Goal: Information Seeking & Learning: Learn about a topic

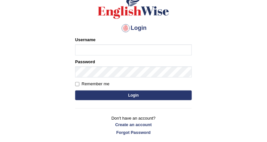
type input "DishaEw"
drag, startPoint x: 116, startPoint y: 93, endPoint x: 119, endPoint y: 93, distance: 3.6
click at [116, 93] on button "Login" at bounding box center [133, 96] width 117 height 10
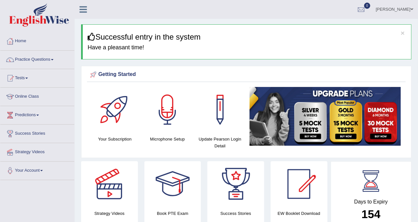
drag, startPoint x: 255, startPoint y: 0, endPoint x: 37, endPoint y: 56, distance: 225.5
click at [37, 56] on link "Practice Questions" at bounding box center [37, 59] width 74 height 16
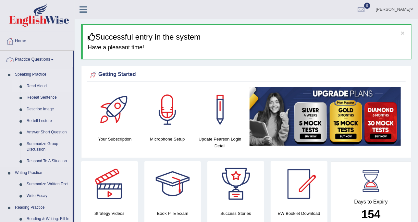
click at [42, 82] on link "Read Aloud" at bounding box center [48, 86] width 49 height 12
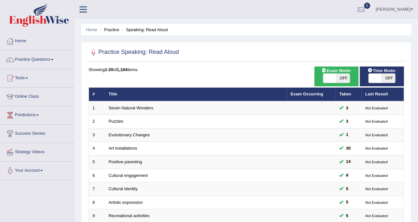
click at [345, 79] on span "OFF" at bounding box center [344, 78] width 14 height 9
checkbox input "true"
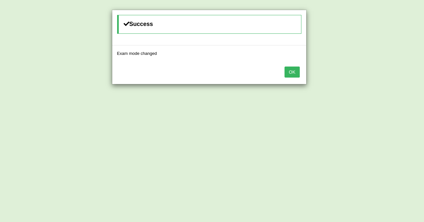
click at [292, 71] on button "OK" at bounding box center [292, 72] width 15 height 11
click at [293, 68] on button "OK" at bounding box center [292, 72] width 15 height 11
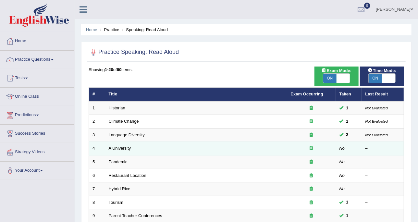
click at [118, 148] on link "A University" at bounding box center [120, 148] width 22 height 5
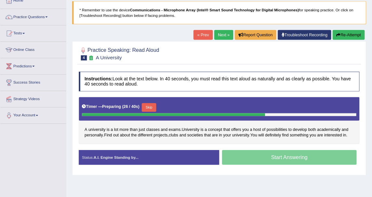
scroll to position [41, 0]
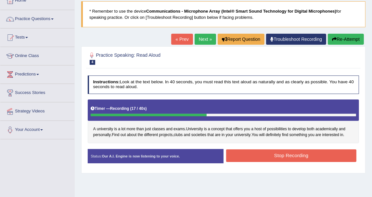
click at [249, 154] on button "Stop Recording" at bounding box center [291, 156] width 130 height 13
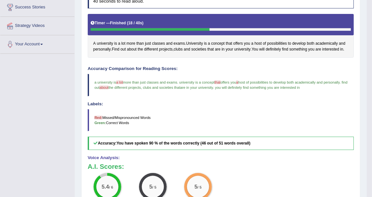
scroll to position [113, 0]
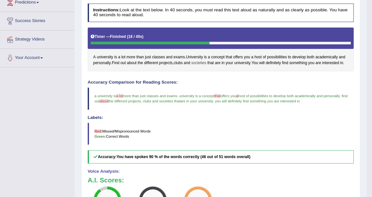
click at [205, 60] on span "societies" at bounding box center [198, 63] width 15 height 6
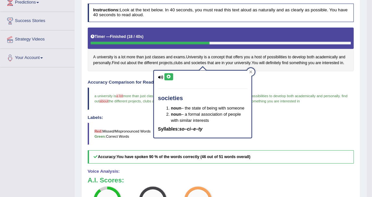
click at [131, 111] on div "Accuracy Comparison for Reading Scores: a university is a lot not more than jus…" at bounding box center [221, 122] width 266 height 84
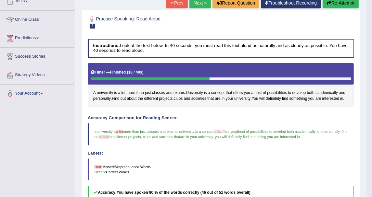
scroll to position [0, 0]
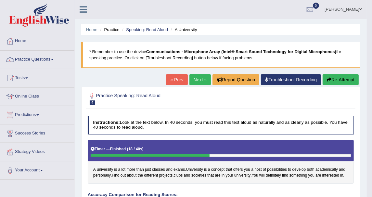
click at [197, 77] on link "Next »" at bounding box center [199, 79] width 21 height 11
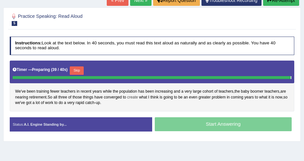
scroll to position [80, 0]
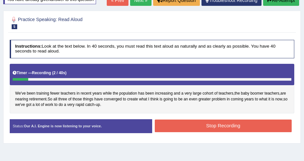
click at [168, 120] on button "Stop Recording" at bounding box center [223, 126] width 137 height 13
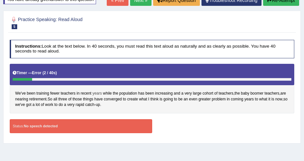
click at [97, 94] on span "years" at bounding box center [96, 94] width 9 height 6
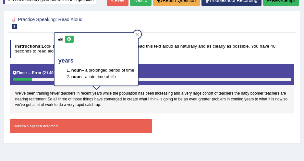
click at [68, 40] on icon at bounding box center [69, 39] width 5 height 4
click at [158, 112] on div "We've been training fewer teachers in recent years while the population has bee…" at bounding box center [152, 89] width 285 height 50
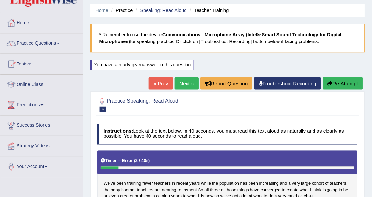
scroll to position [20, 0]
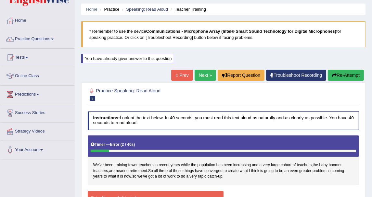
drag, startPoint x: 298, startPoint y: 0, endPoint x: 195, endPoint y: 95, distance: 140.3
click at [195, 95] on h2 "Practice Speaking: Read Aloud 5 Teacher Training" at bounding box center [172, 94] width 168 height 14
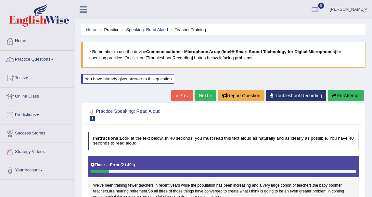
scroll to position [0, 0]
click at [37, 51] on link "Practice Questions" at bounding box center [37, 59] width 74 height 16
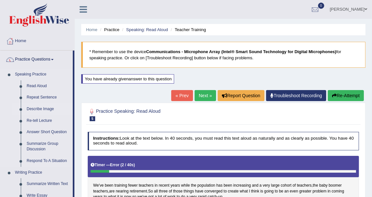
click at [44, 106] on link "Describe Image" at bounding box center [48, 110] width 49 height 12
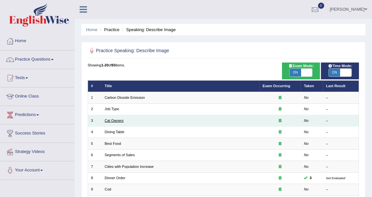
click at [115, 119] on link "Cat Owners" at bounding box center [114, 121] width 19 height 4
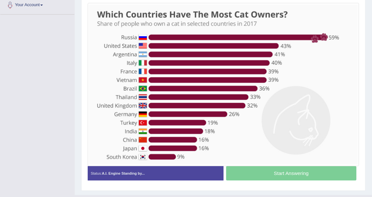
scroll to position [129, 0]
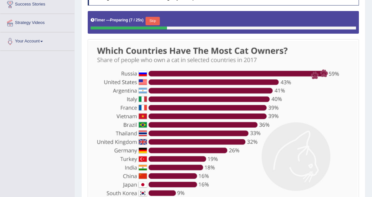
click at [148, 18] on button "Skip" at bounding box center [152, 21] width 14 height 8
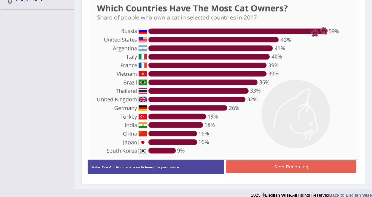
scroll to position [177, 0]
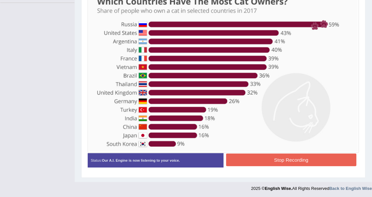
click at [294, 158] on button "Stop Recording" at bounding box center [291, 160] width 130 height 13
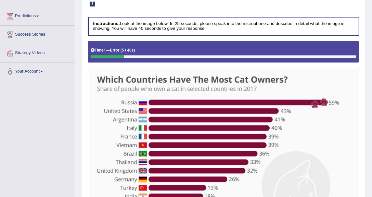
scroll to position [69, 0]
